Goal: Task Accomplishment & Management: Manage account settings

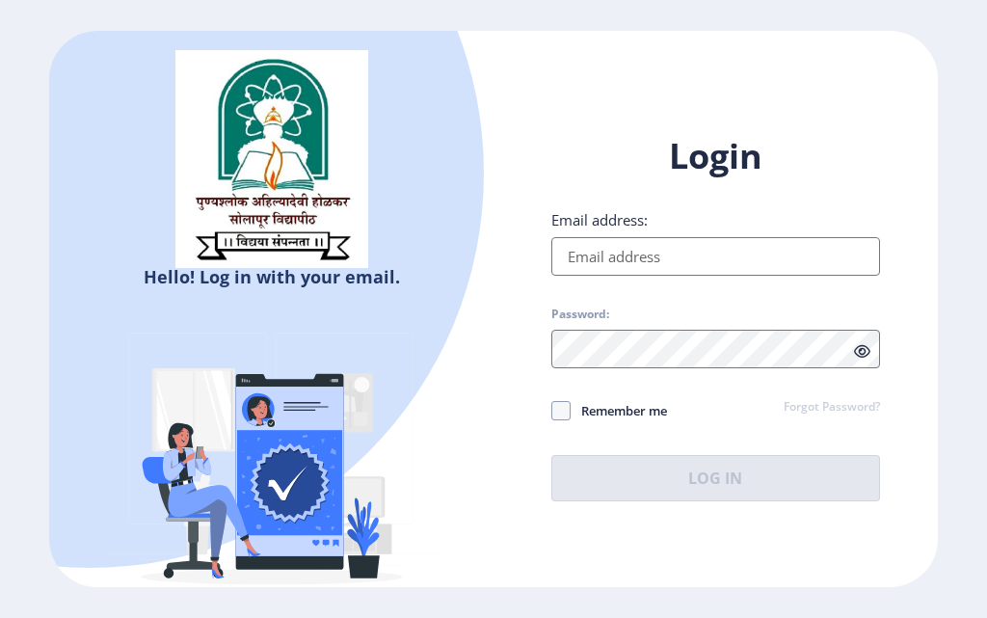
click at [726, 258] on input "Email address:" at bounding box center [715, 256] width 329 height 39
type input "[EMAIL_ADDRESS][DOMAIN_NAME]"
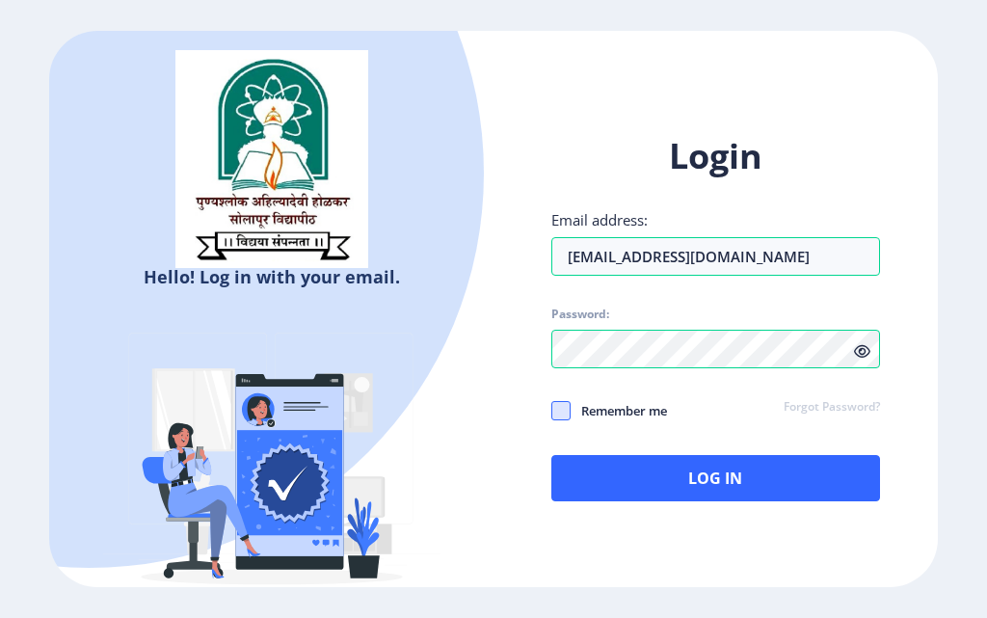
click at [562, 418] on span at bounding box center [560, 410] width 19 height 19
click at [552, 410] on input "Remember me" at bounding box center [551, 409] width 1 height 1
checkbox input "true"
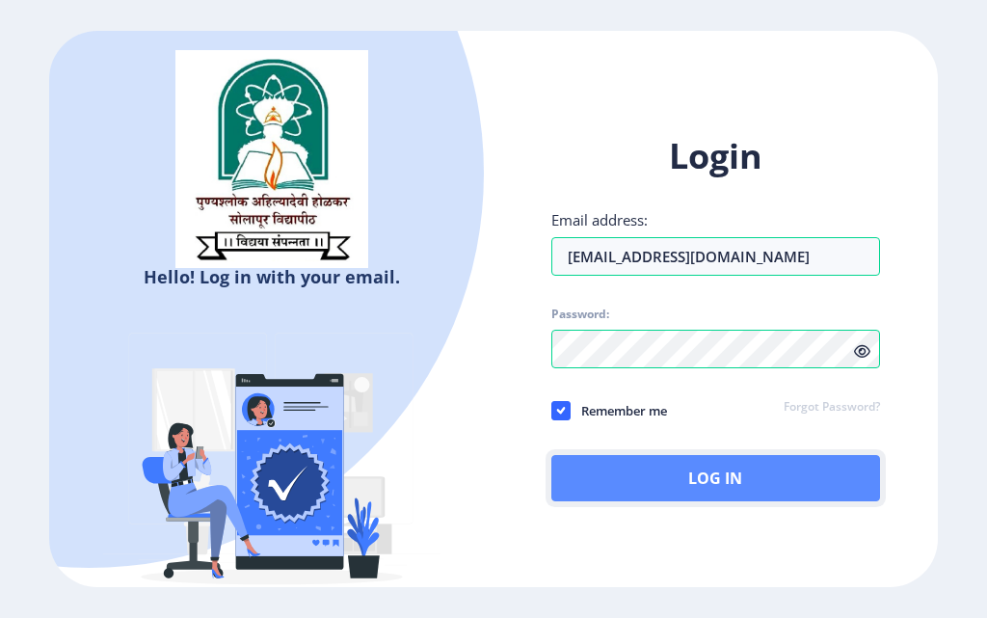
click at [605, 483] on button "Log In" at bounding box center [715, 478] width 329 height 46
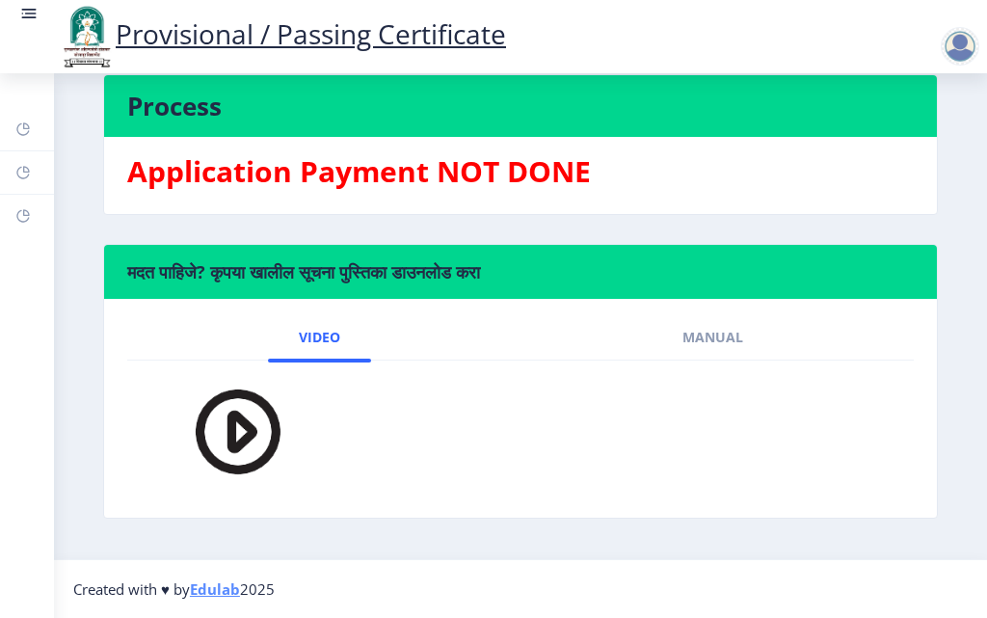
scroll to position [550, 0]
click at [744, 329] on link "Manual" at bounding box center [712, 337] width 122 height 46
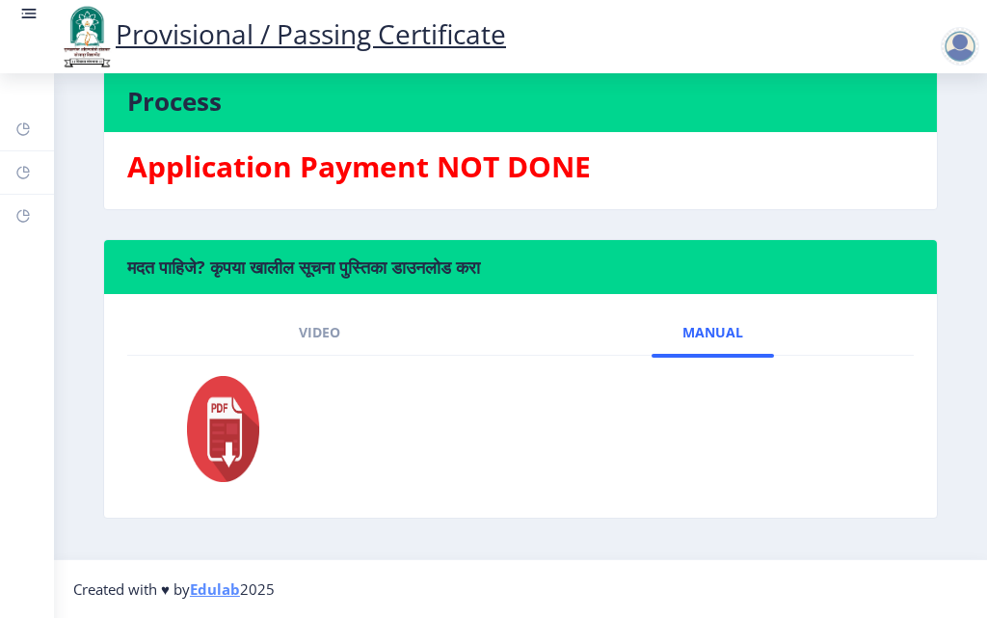
scroll to position [555, 0]
click at [215, 419] on img at bounding box center [211, 429] width 106 height 116
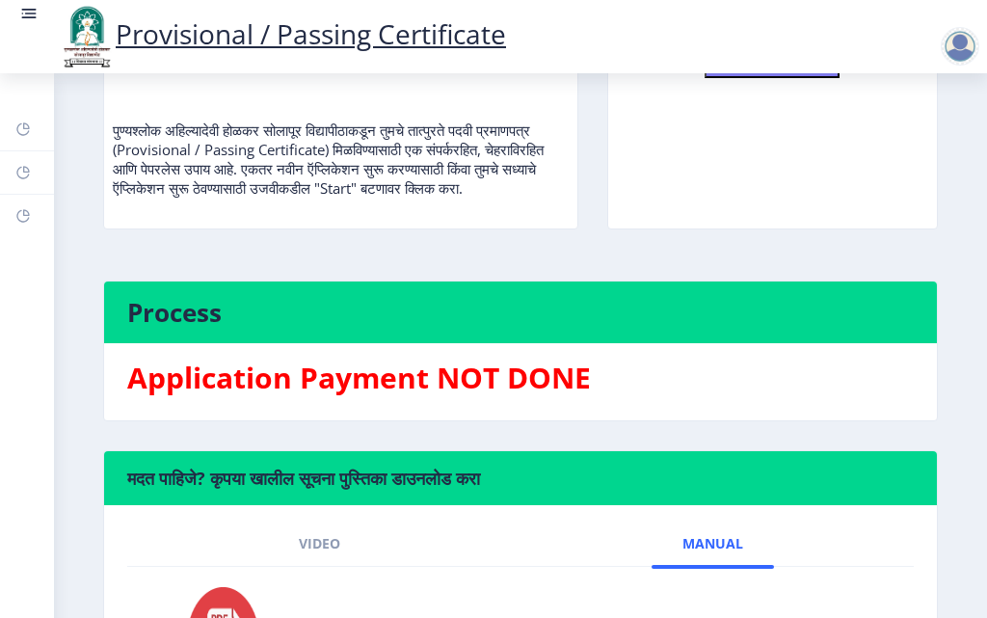
scroll to position [0, 0]
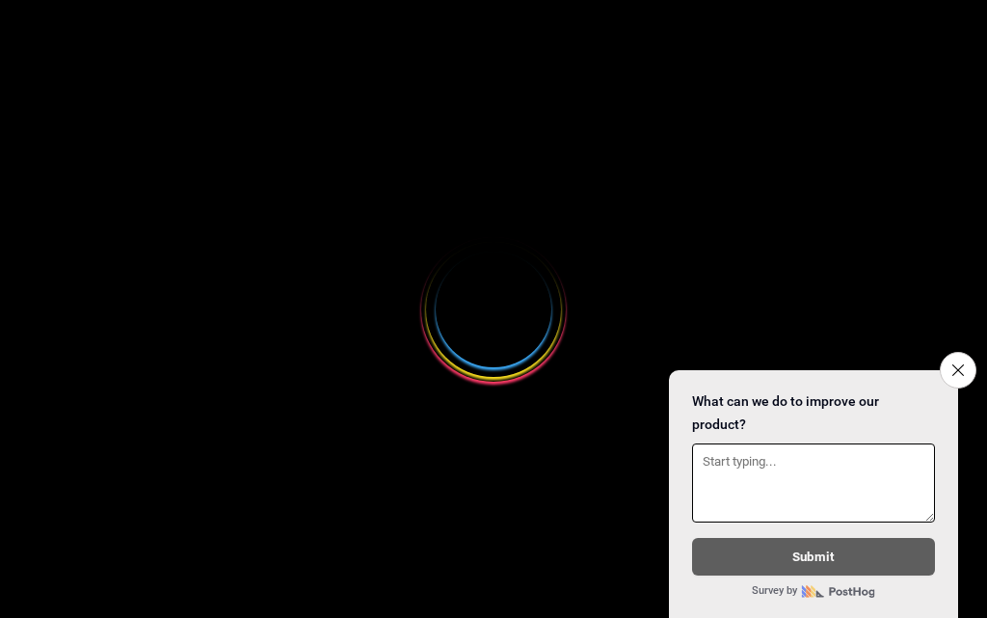
select select
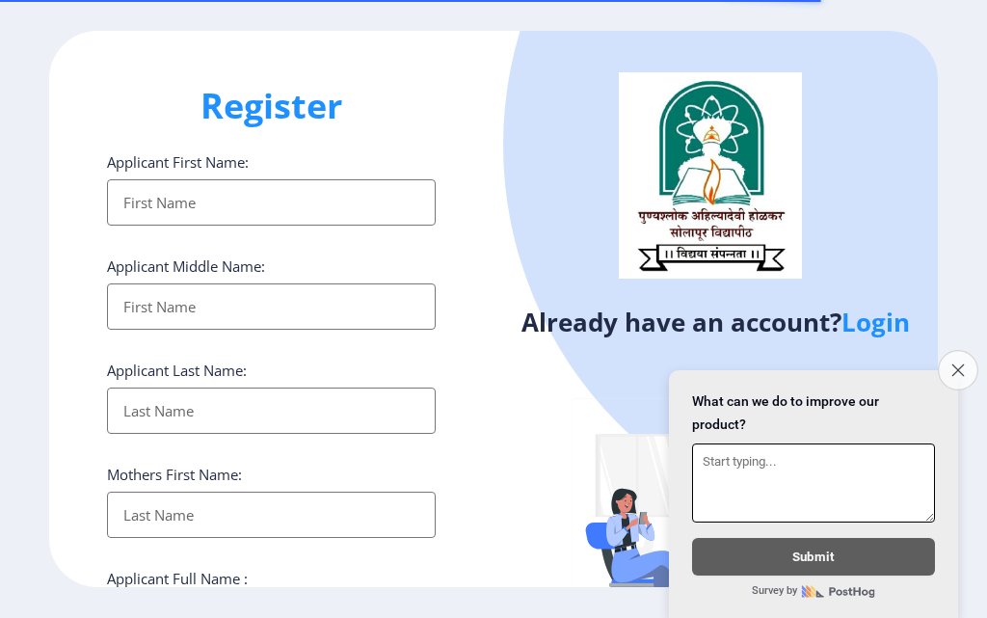
click at [960, 364] on icon "Close survey" at bounding box center [957, 369] width 13 height 13
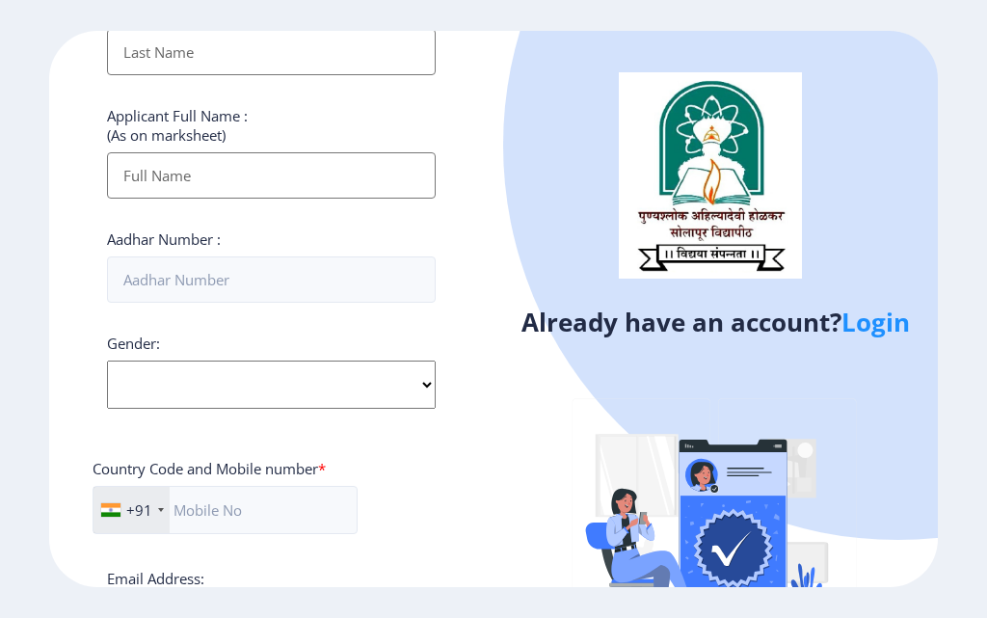
scroll to position [785, 0]
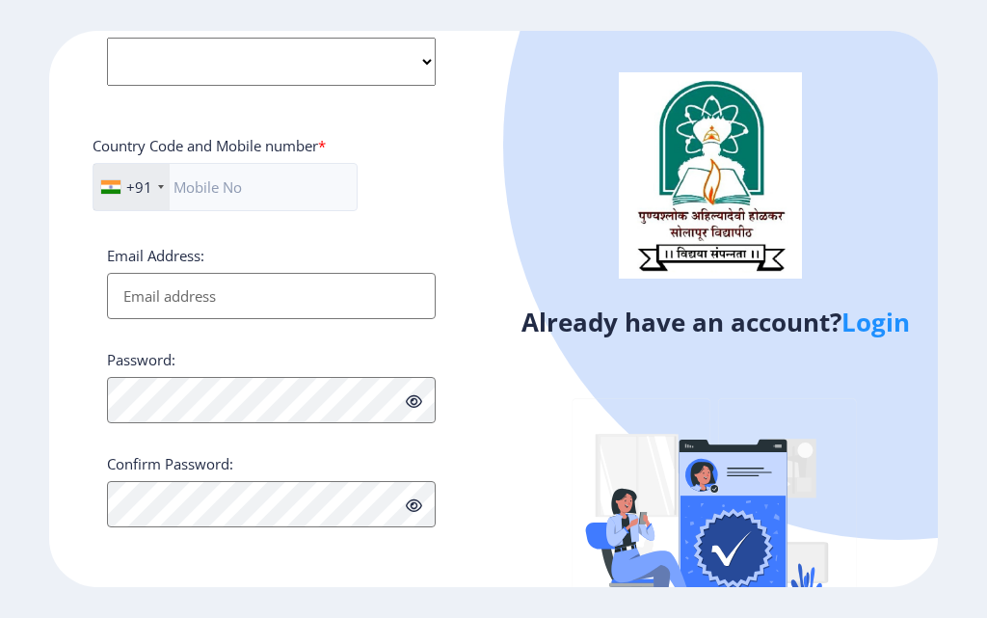
click at [868, 317] on link "Login" at bounding box center [875, 321] width 68 height 35
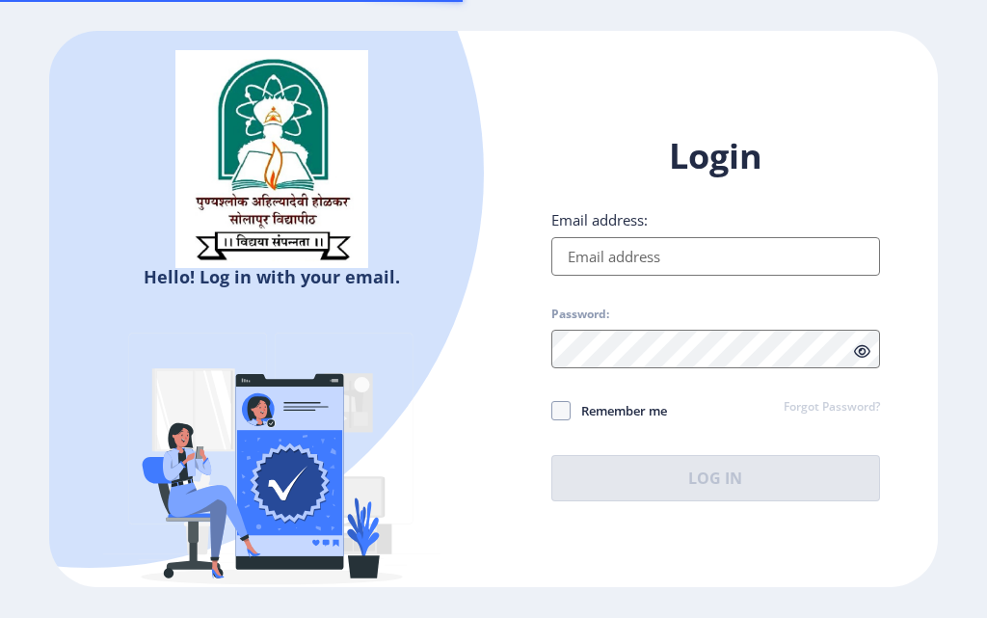
click at [617, 257] on input "Email address:" at bounding box center [715, 256] width 329 height 39
type input "[EMAIL_ADDRESS][DOMAIN_NAME]"
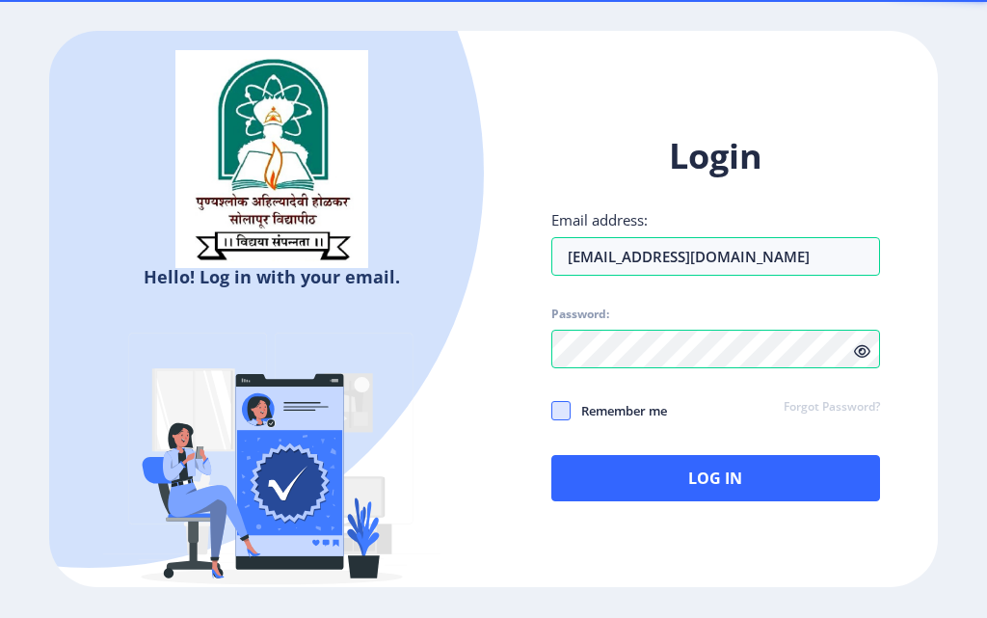
click at [568, 404] on span at bounding box center [560, 410] width 19 height 19
click at [552, 409] on input "Remember me" at bounding box center [551, 409] width 1 height 1
checkbox input "true"
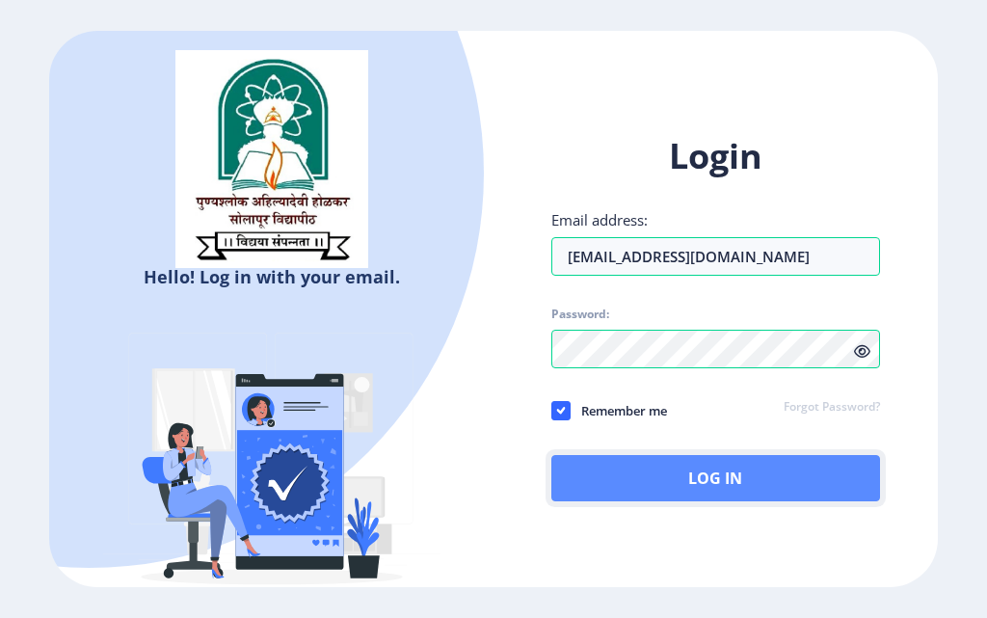
click at [604, 468] on button "Log In" at bounding box center [715, 478] width 329 height 46
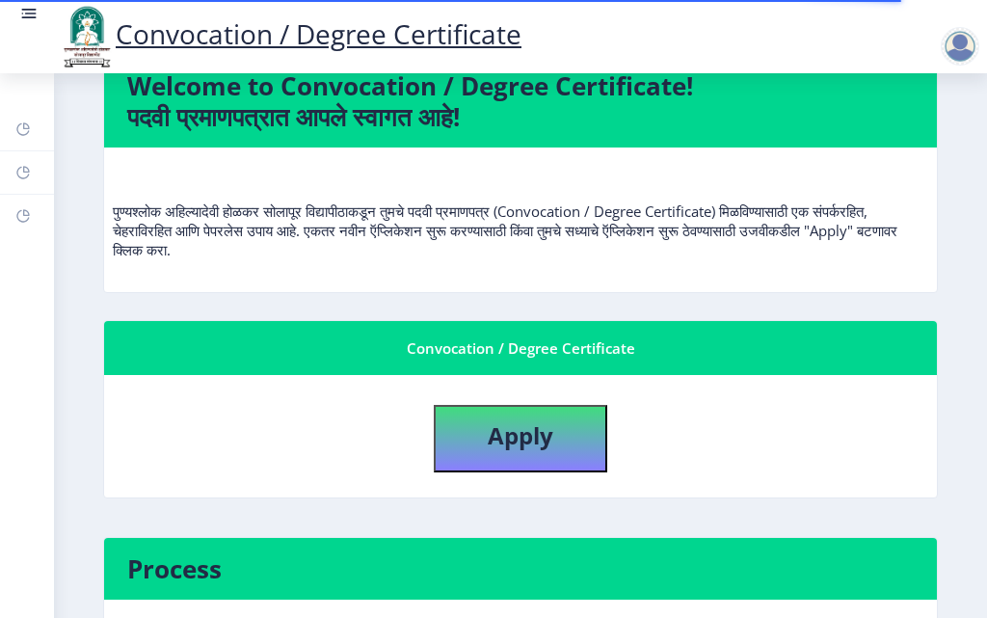
scroll to position [578, 0]
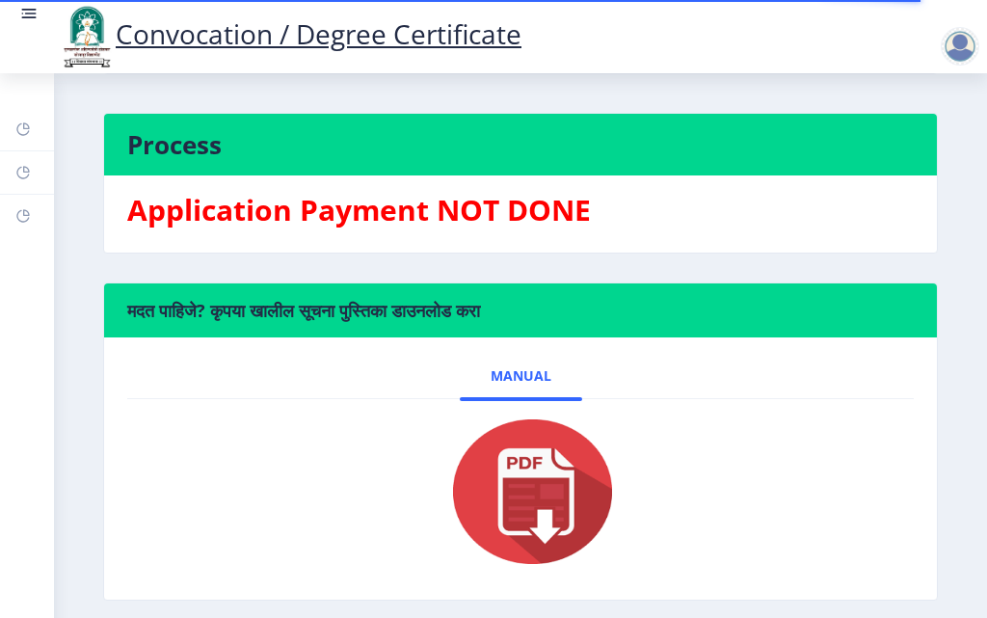
click at [553, 489] on img at bounding box center [520, 491] width 193 height 154
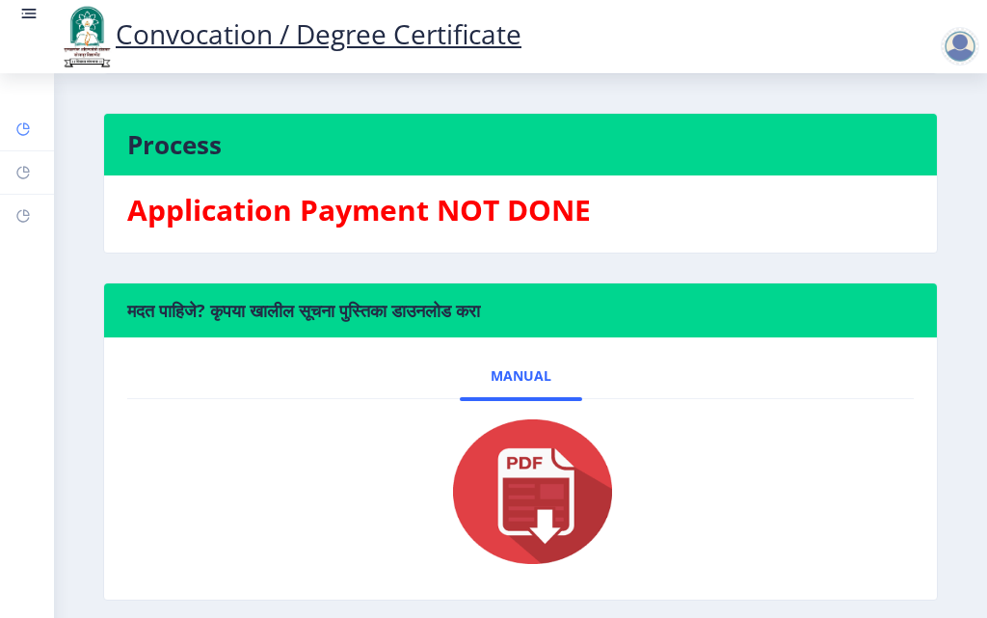
click at [25, 131] on rect at bounding box center [22, 128] width 15 height 15
